Goal: Use online tool/utility: Utilize a website feature to perform a specific function

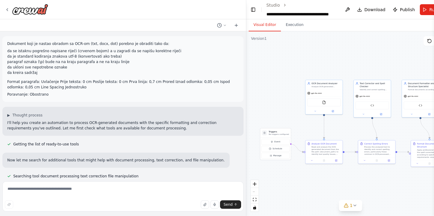
scroll to position [5137, 0]
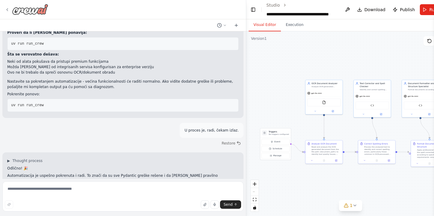
click at [8, 7] on icon at bounding box center [7, 9] width 5 height 5
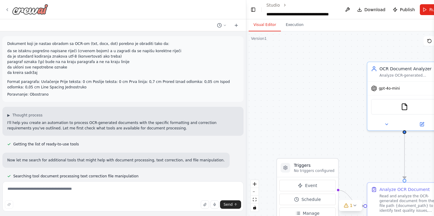
click at [9, 8] on icon at bounding box center [7, 9] width 5 height 5
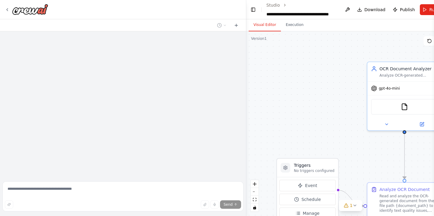
click at [8, 9] on icon at bounding box center [7, 9] width 5 height 5
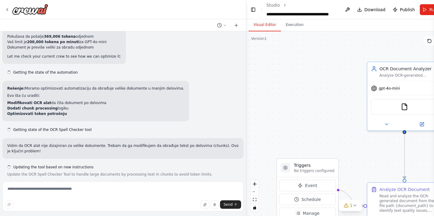
scroll to position [5863, 0]
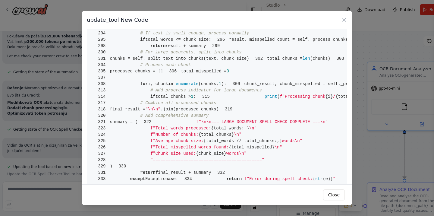
scroll to position [1048, 0]
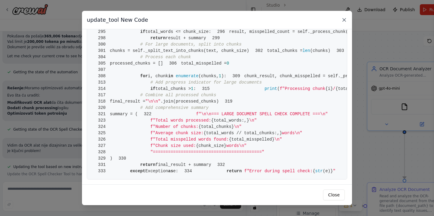
click at [344, 20] on icon at bounding box center [343, 19] width 3 height 3
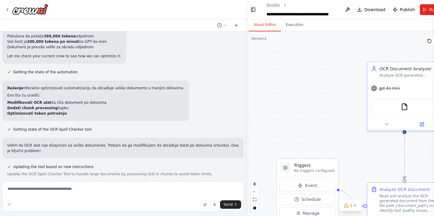
click at [254, 8] on button "Toggle Left Sidebar" at bounding box center [253, 9] width 7 height 8
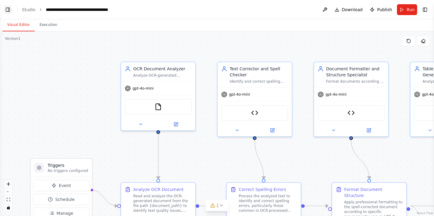
click at [6, 11] on button "Toggle Left Sidebar" at bounding box center [8, 9] width 8 height 8
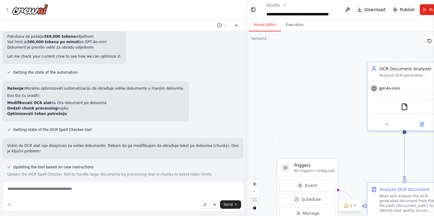
scroll to position [5863, 0]
click at [6, 11] on icon at bounding box center [7, 9] width 5 height 5
click at [35, 10] on img at bounding box center [30, 9] width 36 height 11
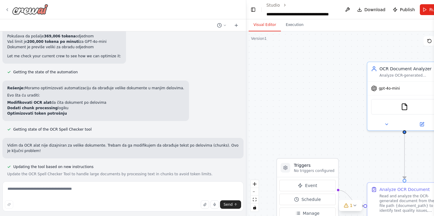
click at [8, 9] on icon at bounding box center [7, 9] width 1 height 2
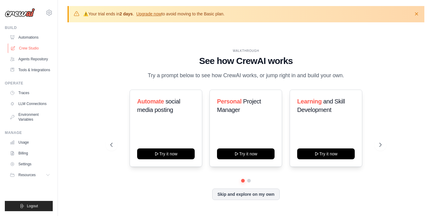
click at [36, 49] on link "Crew Studio" at bounding box center [30, 48] width 45 height 10
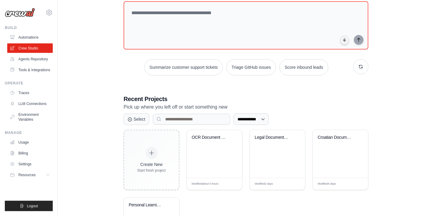
scroll to position [103, 0]
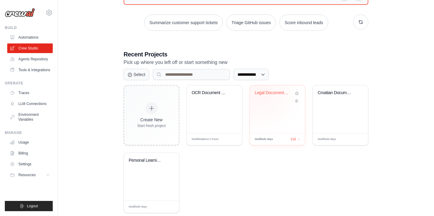
click at [259, 90] on div "Legal Document Analysis System" at bounding box center [273, 92] width 36 height 5
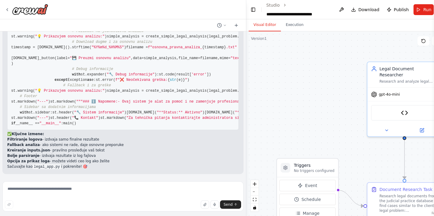
scroll to position [14877, 0]
click at [68, 190] on textarea at bounding box center [122, 196] width 241 height 30
paste textarea "**********"
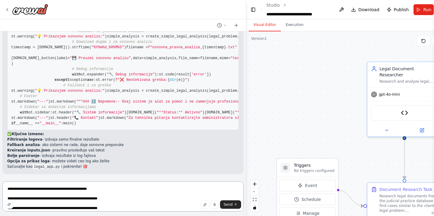
scroll to position [46, 0]
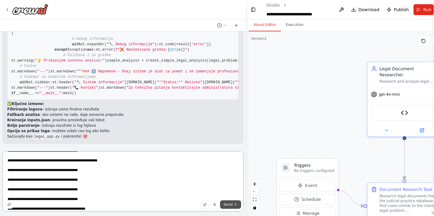
type textarea "**********"
click at [227, 205] on span "Send" at bounding box center [228, 204] width 9 height 5
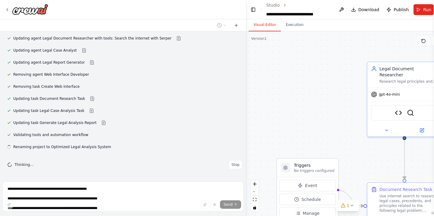
scroll to position [15295, 0]
click at [254, 189] on button "zoom out" at bounding box center [255, 192] width 8 height 8
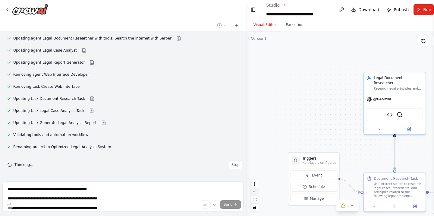
click at [254, 189] on button "zoom out" at bounding box center [255, 192] width 8 height 8
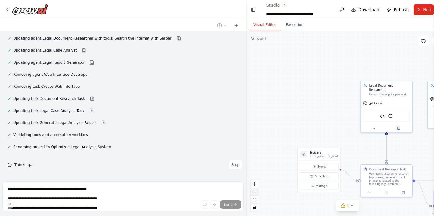
click at [254, 189] on button "zoom out" at bounding box center [255, 192] width 8 height 8
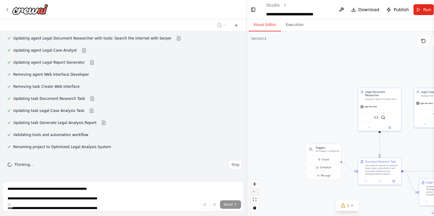
click at [254, 189] on button "zoom out" at bounding box center [255, 192] width 8 height 8
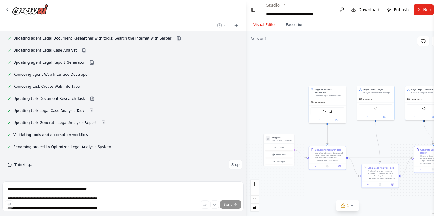
drag, startPoint x: 403, startPoint y: 147, endPoint x: 356, endPoint y: 140, distance: 48.1
click at [356, 140] on div ".deletable-edge-delete-btn { width: 20px; height: 20px; border: 0px solid #ffff…" at bounding box center [347, 123] width 202 height 184
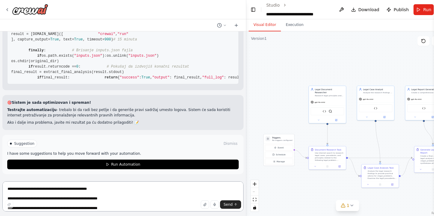
scroll to position [15220, 0]
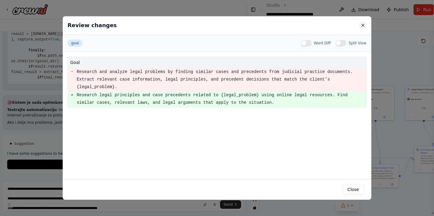
click at [363, 23] on button at bounding box center [362, 25] width 7 height 7
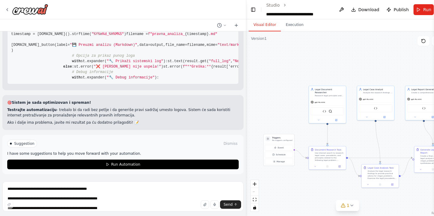
scroll to position [16367, 0]
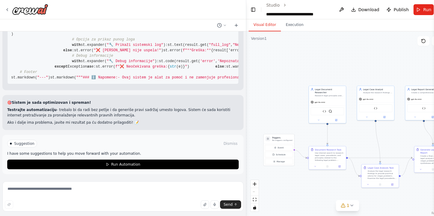
scroll to position [15203, 0]
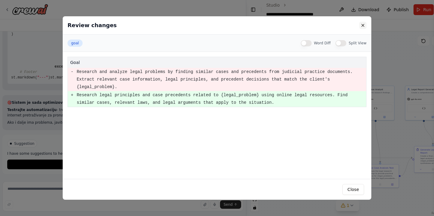
click at [361, 28] on button at bounding box center [362, 25] width 7 height 7
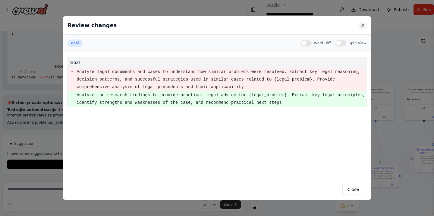
click at [361, 25] on button at bounding box center [362, 25] width 7 height 7
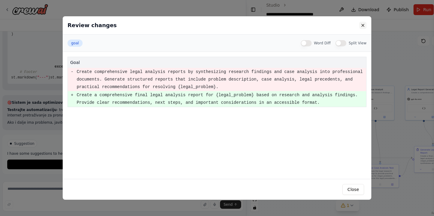
click at [361, 22] on button at bounding box center [362, 25] width 7 height 7
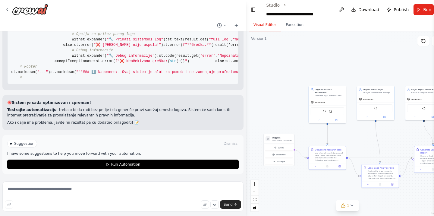
scroll to position [15276, 0]
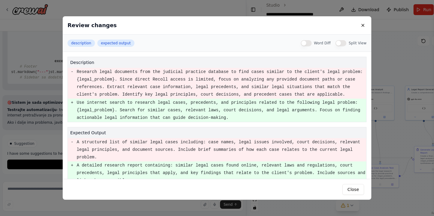
click at [365, 30] on div "Review changes" at bounding box center [217, 25] width 308 height 18
click at [361, 25] on button at bounding box center [362, 25] width 7 height 7
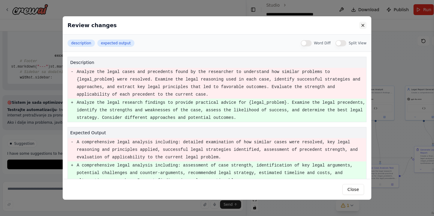
click at [361, 25] on button at bounding box center [362, 25] width 7 height 7
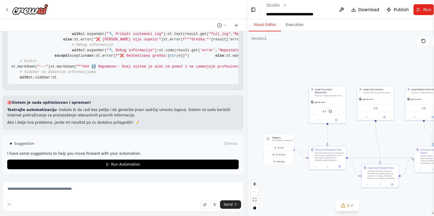
scroll to position [15348, 0]
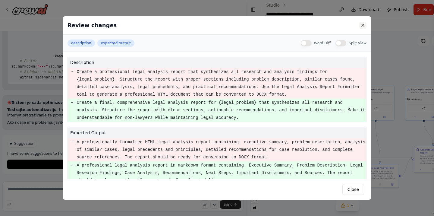
click at [361, 25] on button at bounding box center [362, 25] width 7 height 7
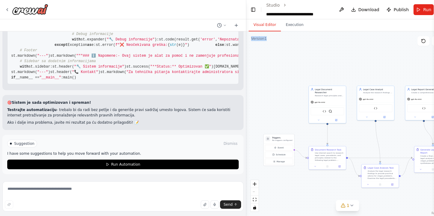
scroll to position [16535, 0]
drag, startPoint x: 12, startPoint y: 126, endPoint x: 70, endPoint y: 79, distance: 74.7
copy code "import streamlit as st import subprocess import json import os import re from d…"
click at [0, 135] on button "Toggle Sidebar" at bounding box center [0, 108] width 5 height 216
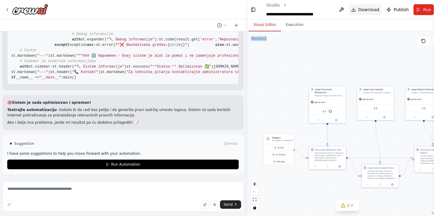
click at [359, 11] on span "Download" at bounding box center [368, 10] width 21 height 6
click at [353, 9] on button "Download" at bounding box center [365, 9] width 33 height 11
click at [365, 9] on span "Download" at bounding box center [368, 10] width 21 height 6
click at [365, 10] on span "Download" at bounding box center [368, 10] width 21 height 6
click at [358, 9] on span "Download" at bounding box center [368, 10] width 21 height 6
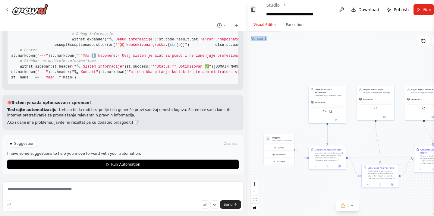
click at [255, 9] on button "Toggle Left Sidebar" at bounding box center [253, 9] width 7 height 8
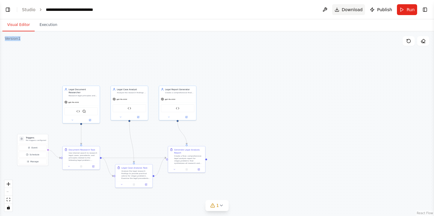
click at [338, 10] on button "Download" at bounding box center [348, 9] width 33 height 11
click at [362, 10] on span "Download" at bounding box center [352, 10] width 21 height 6
click at [342, 8] on button "Download" at bounding box center [348, 9] width 33 height 11
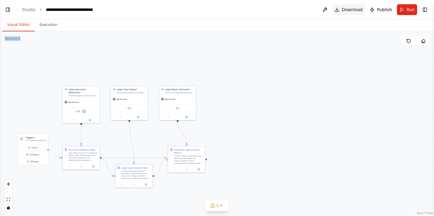
click at [342, 8] on button "Download" at bounding box center [348, 9] width 33 height 11
click at [6, 12] on button "Toggle Left Sidebar" at bounding box center [8, 9] width 8 height 8
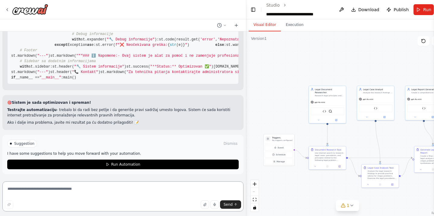
click at [71, 189] on textarea at bounding box center [122, 196] width 241 height 30
click at [256, 190] on div "React Flow controls" at bounding box center [255, 195] width 8 height 31
click at [254, 183] on icon "zoom in" at bounding box center [255, 184] width 4 height 4
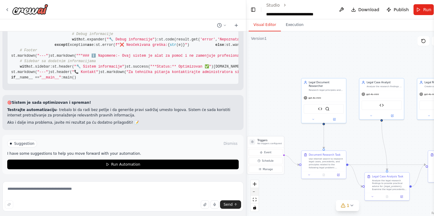
click at [255, 190] on button "zoom out" at bounding box center [255, 192] width 8 height 8
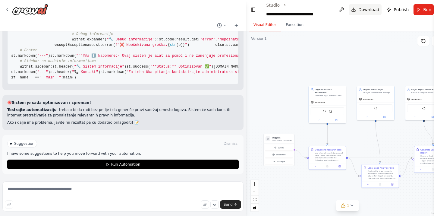
click at [353, 10] on button "Download" at bounding box center [365, 9] width 33 height 11
click at [96, 189] on textarea at bounding box center [122, 196] width 241 height 30
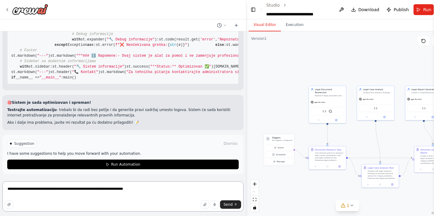
type textarea "**********"
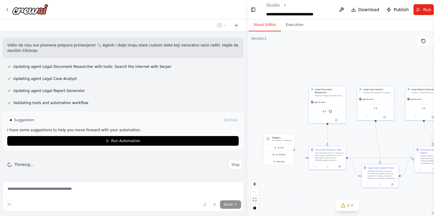
scroll to position [16697, 0]
click at [356, 10] on button "Download" at bounding box center [365, 9] width 33 height 11
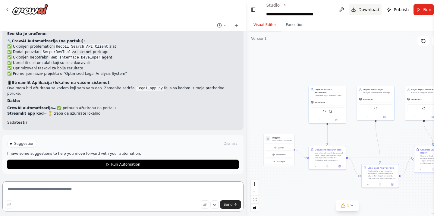
scroll to position [16784, 0]
click at [352, 11] on button "Download" at bounding box center [365, 9] width 33 height 11
click at [71, 191] on textarea at bounding box center [122, 196] width 241 height 30
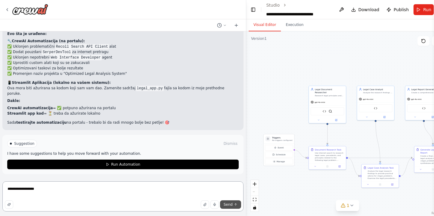
type textarea "**********"
click at [226, 206] on span "Send" at bounding box center [228, 204] width 9 height 5
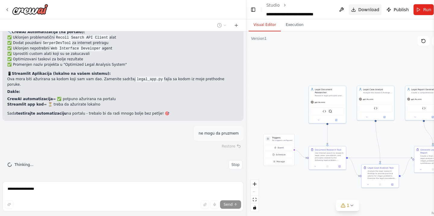
scroll to position [16793, 0]
click at [358, 11] on span "Download" at bounding box center [368, 10] width 21 height 6
click at [352, 10] on button "Download" at bounding box center [365, 9] width 33 height 11
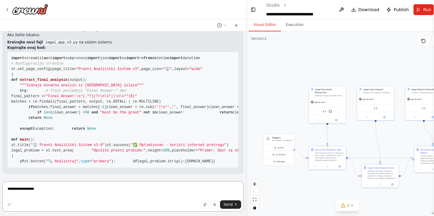
scroll to position [16927, 0]
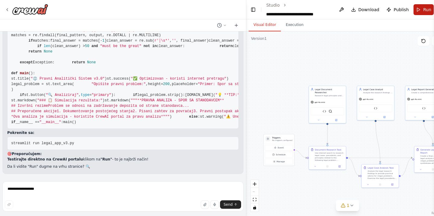
click at [424, 6] on button "Run" at bounding box center [423, 9] width 20 height 11
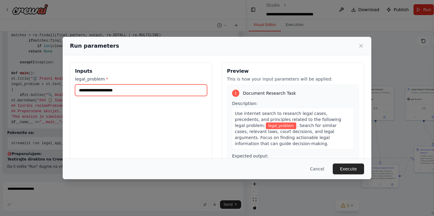
paste input "**********"
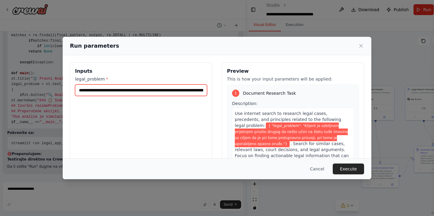
type input "**********"
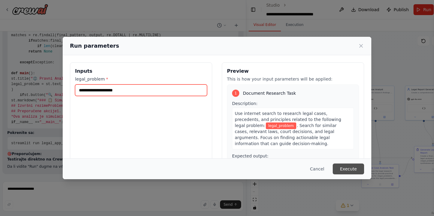
scroll to position [0, 0]
paste input "**********"
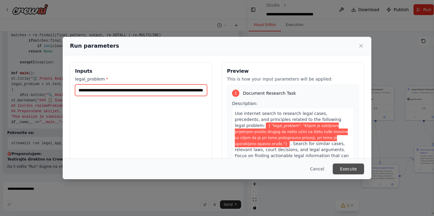
type input "**********"
click at [348, 168] on button "Execute" at bounding box center [348, 168] width 31 height 11
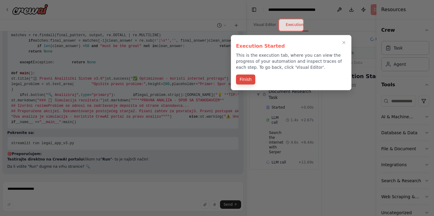
click at [251, 80] on button "Finish" at bounding box center [245, 79] width 19 height 10
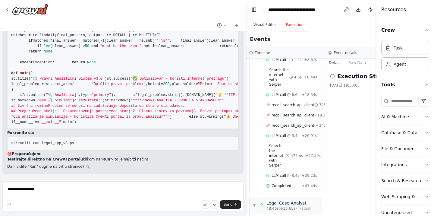
scroll to position [16894, 0]
click at [353, 10] on button "Download" at bounding box center [358, 9] width 10 height 11
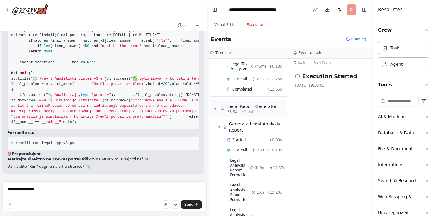
scroll to position [213, 0]
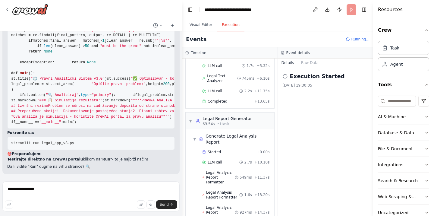
drag, startPoint x: 245, startPoint y: 112, endPoint x: 182, endPoint y: 112, distance: 63.0
click at [182, 112] on div "Na hostu je instalirana Ollama sa modulima mistral, qwen3, deepseek-r1, all-min…" at bounding box center [217, 108] width 434 height 216
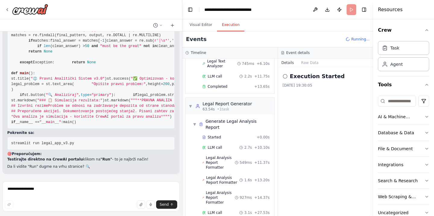
scroll to position [228, 0]
click at [327, 11] on button "Download" at bounding box center [327, 9] width 10 height 11
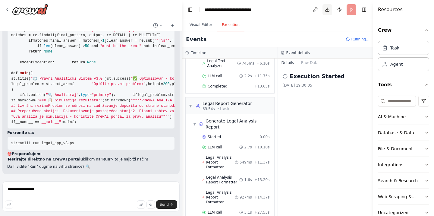
click at [325, 8] on button "Download" at bounding box center [327, 9] width 10 height 11
click at [322, 7] on header "**********" at bounding box center [277, 9] width 191 height 19
click at [325, 8] on button "Download" at bounding box center [327, 9] width 10 height 11
click at [327, 10] on button "Download" at bounding box center [327, 9] width 10 height 11
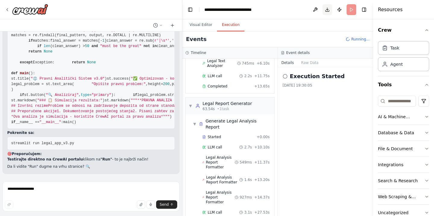
click at [327, 10] on button "Download" at bounding box center [327, 9] width 10 height 11
click at [324, 8] on button "Download" at bounding box center [327, 9] width 10 height 11
click at [328, 10] on button "Download" at bounding box center [327, 9] width 10 height 11
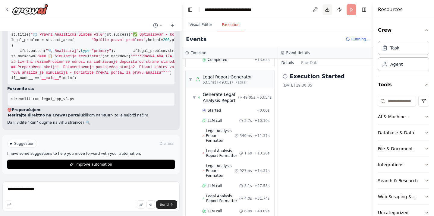
scroll to position [17712, 0]
click at [60, 192] on textarea "**********" at bounding box center [90, 196] width 177 height 30
type textarea "**********"
click at [327, 11] on button "Download" at bounding box center [327, 9] width 10 height 11
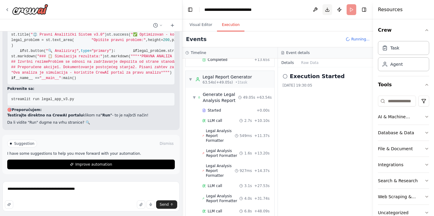
click at [326, 7] on button "Download" at bounding box center [327, 9] width 10 height 11
drag, startPoint x: 326, startPoint y: 7, endPoint x: 320, endPoint y: 11, distance: 6.6
click at [326, 9] on button "Download" at bounding box center [327, 9] width 10 height 11
click at [328, 10] on button "Download" at bounding box center [327, 9] width 10 height 11
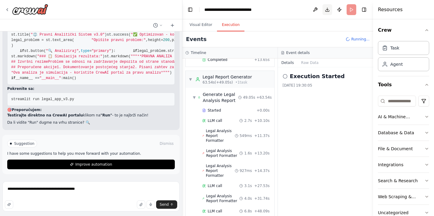
click at [327, 8] on button "Download" at bounding box center [327, 9] width 10 height 11
click at [328, 8] on button "Download" at bounding box center [327, 9] width 10 height 11
click at [169, 206] on button "Send" at bounding box center [166, 204] width 21 height 8
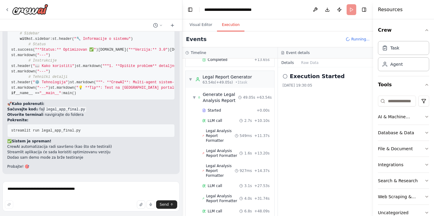
scroll to position [19456, 0]
